Goal: Navigation & Orientation: Find specific page/section

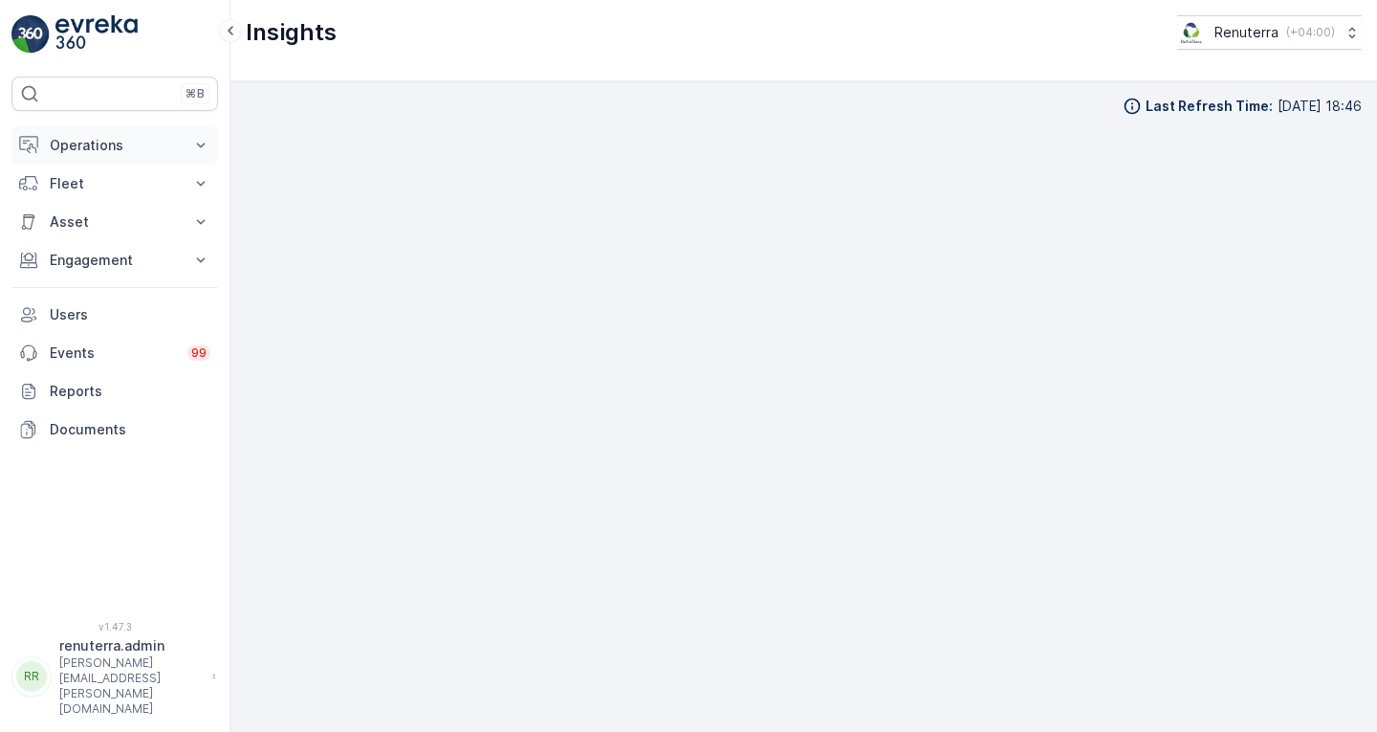
click at [116, 136] on p "Operations" at bounding box center [115, 145] width 130 height 19
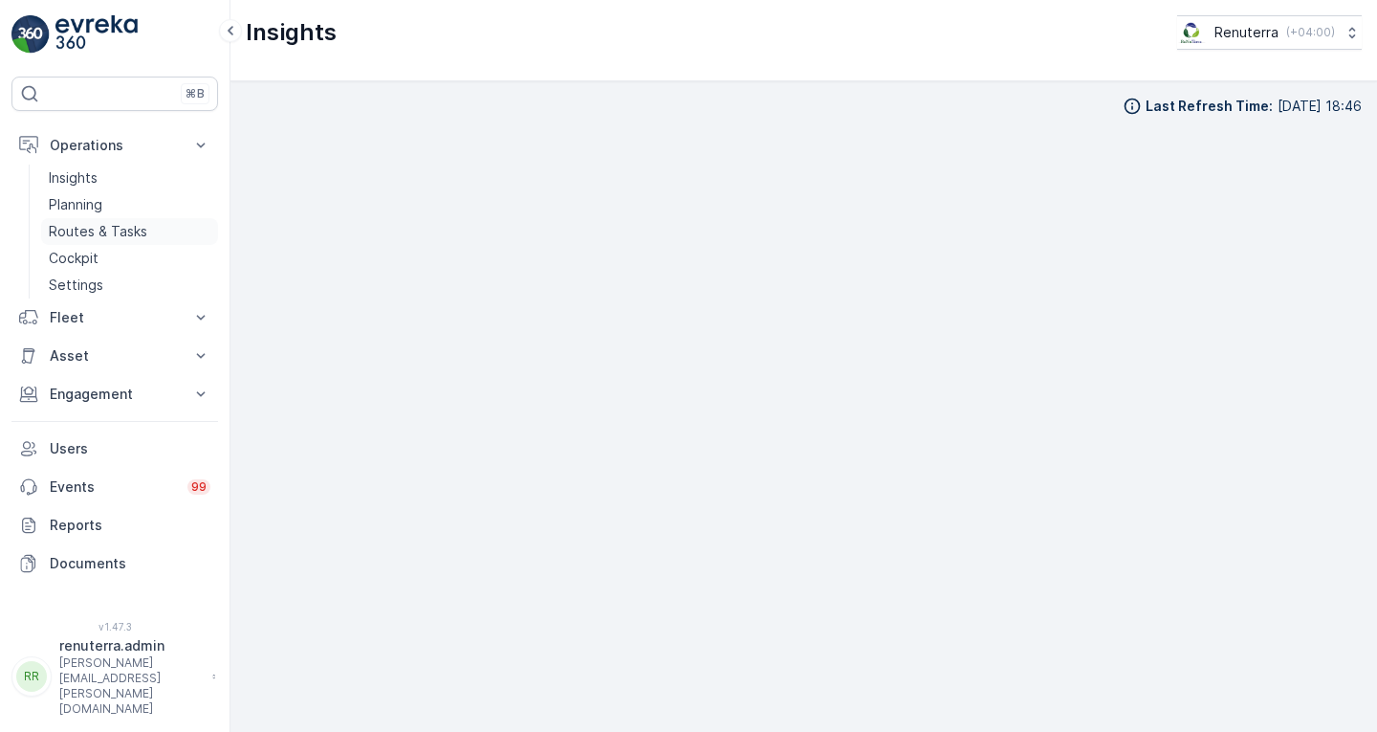
click at [103, 235] on p "Routes & Tasks" at bounding box center [98, 231] width 99 height 19
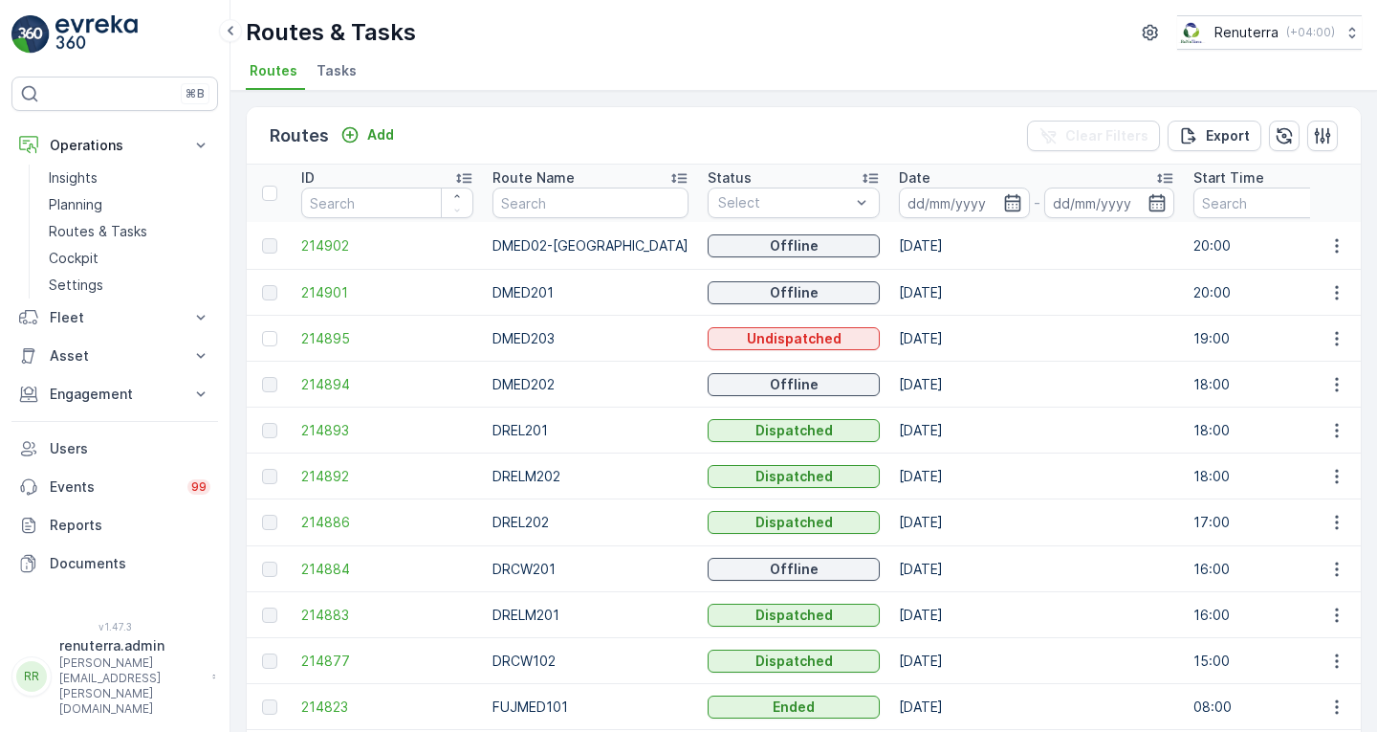
click at [677, 124] on div "Routes Add Clear Filters Export" at bounding box center [804, 135] width 1114 height 57
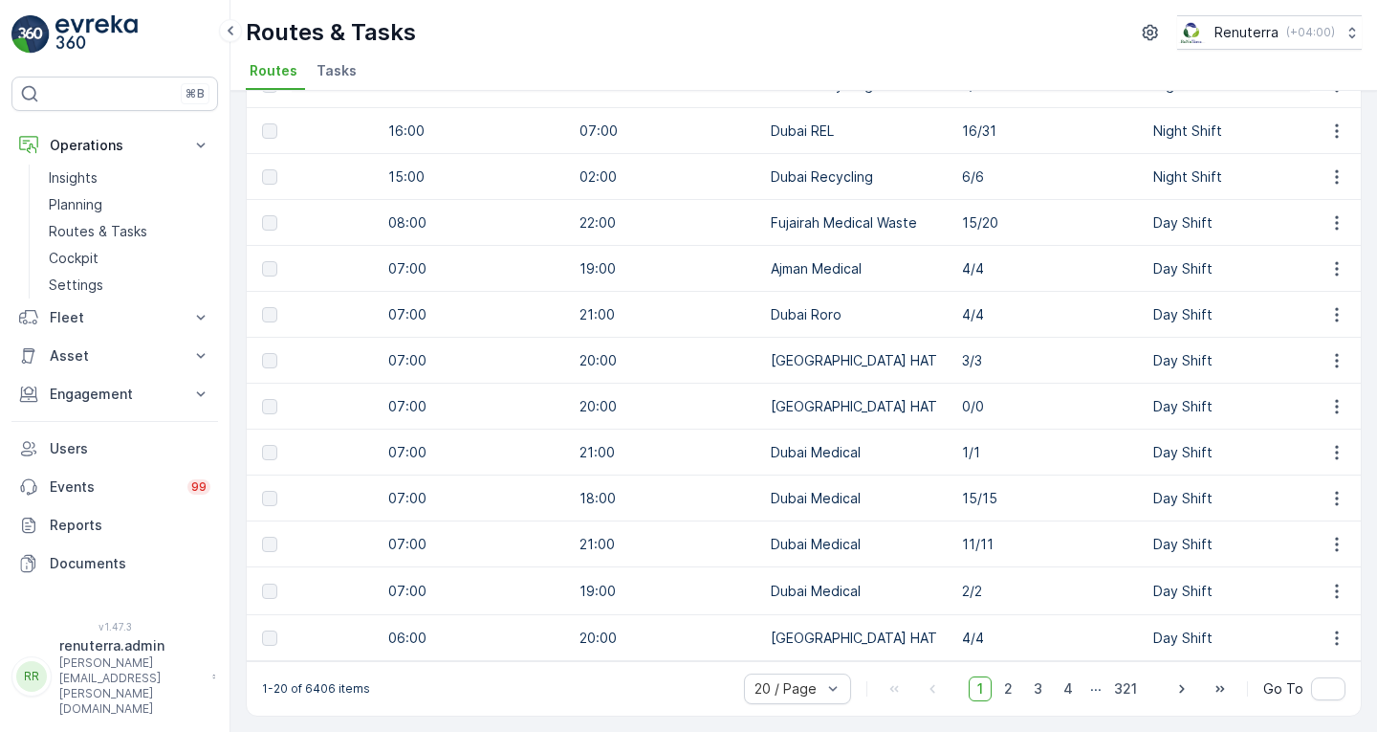
scroll to position [0, 803]
